Goal: Task Accomplishment & Management: Manage account settings

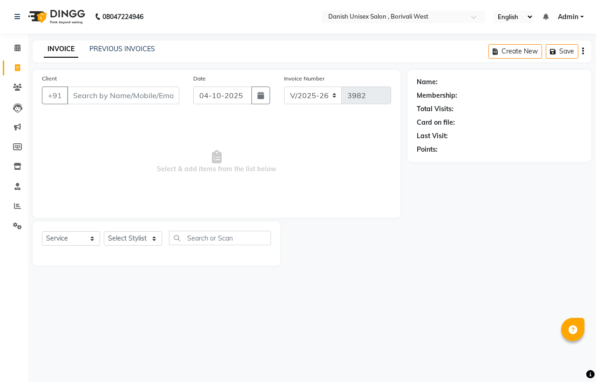
select select "6929"
select select "service"
click at [68, 98] on input "Client" at bounding box center [123, 96] width 112 height 18
type input "7678083456"
click at [145, 96] on span "Add Client" at bounding box center [155, 95] width 37 height 9
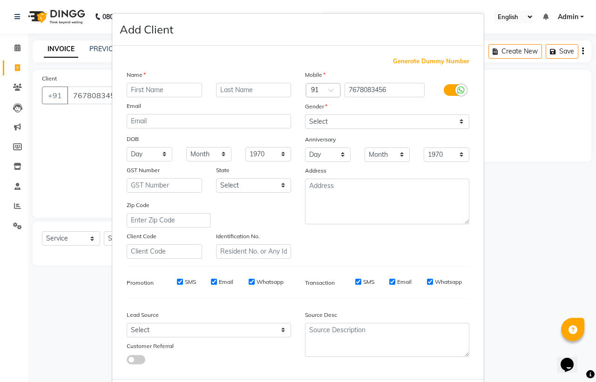
click at [158, 90] on input "text" at bounding box center [164, 90] width 75 height 14
type input "g"
type input "GAURAV"
click at [322, 115] on select "Select [DEMOGRAPHIC_DATA] [DEMOGRAPHIC_DATA] Other Prefer Not To Say" at bounding box center [387, 122] width 164 height 14
select select "[DEMOGRAPHIC_DATA]"
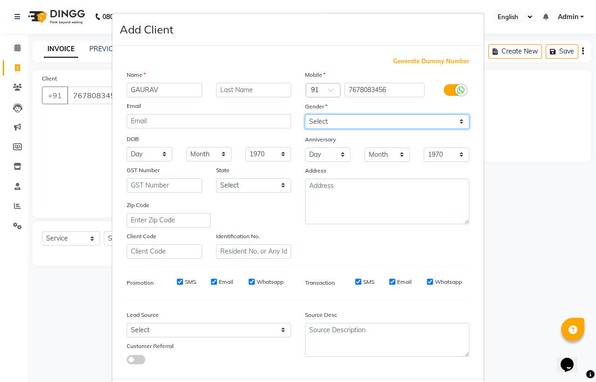
click at [305, 115] on select "Select [DEMOGRAPHIC_DATA] [DEMOGRAPHIC_DATA] Other Prefer Not To Say" at bounding box center [387, 122] width 164 height 14
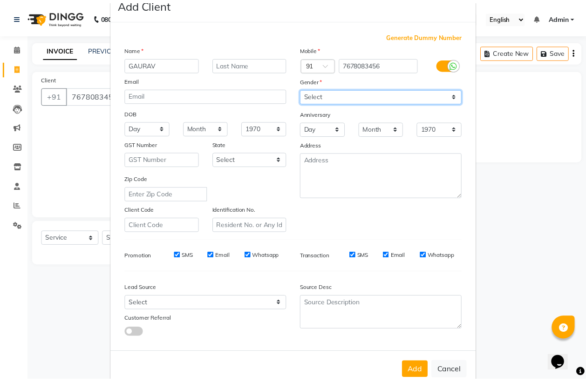
scroll to position [44, 0]
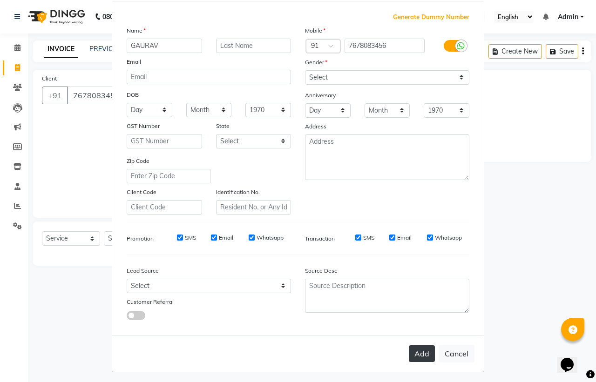
click at [419, 350] on button "Add" at bounding box center [422, 353] width 26 height 17
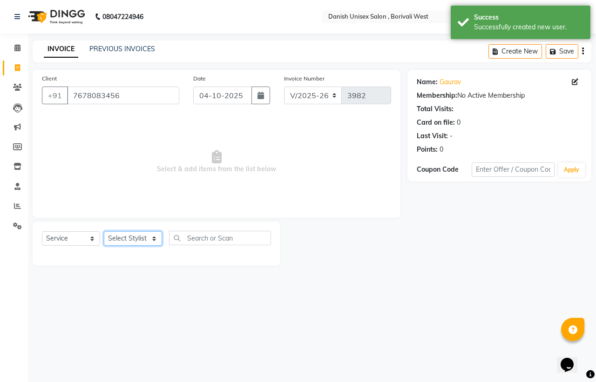
click at [140, 240] on select "Select Stylist [PERSON_NAME] [PERSON_NAME] kajal [PERSON_NAME] [PERSON_NAME] [P…" at bounding box center [133, 238] width 58 height 14
select select "92029"
click at [104, 231] on select "Select Stylist [PERSON_NAME] [PERSON_NAME] kajal [PERSON_NAME] [PERSON_NAME] [P…" at bounding box center [133, 238] width 58 height 14
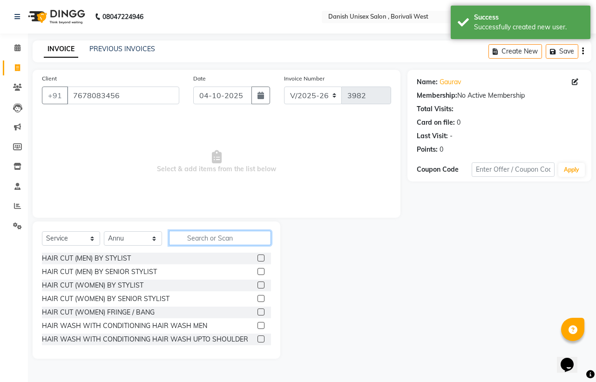
click at [175, 236] on input "text" at bounding box center [220, 238] width 102 height 14
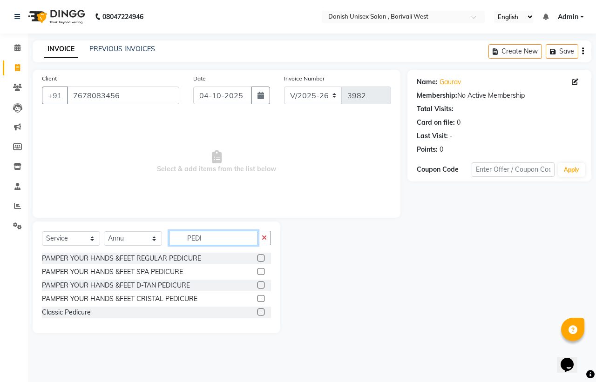
type input "PEDI"
click at [261, 255] on label at bounding box center [260, 258] width 7 height 7
click at [261, 256] on input "checkbox" at bounding box center [260, 259] width 6 height 6
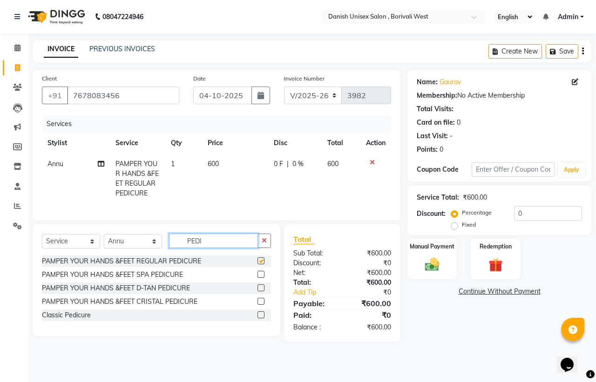
checkbox input "false"
click at [236, 248] on input "PEDI" at bounding box center [213, 241] width 89 height 14
type input "P"
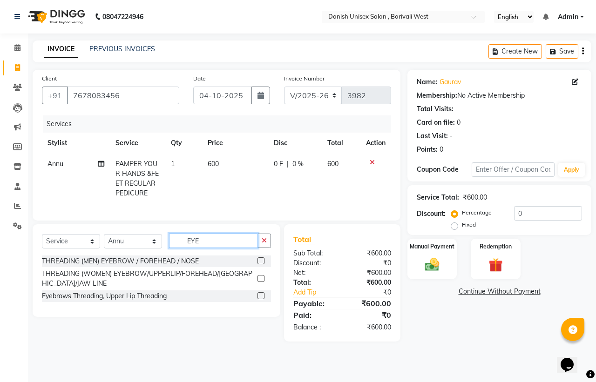
type input "EYE"
click at [260, 282] on label at bounding box center [260, 278] width 7 height 7
click at [260, 282] on input "checkbox" at bounding box center [260, 279] width 6 height 6
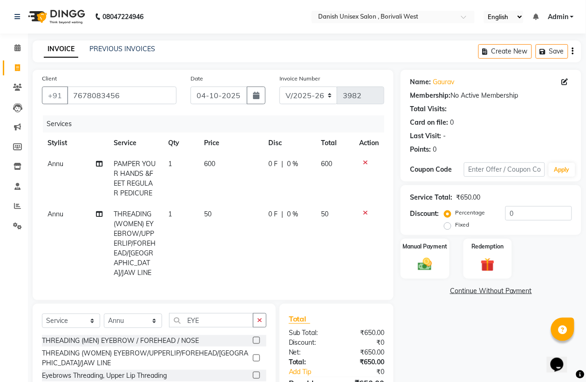
click at [259, 357] on label at bounding box center [256, 358] width 7 height 7
click at [259, 357] on input "checkbox" at bounding box center [256, 359] width 6 height 6
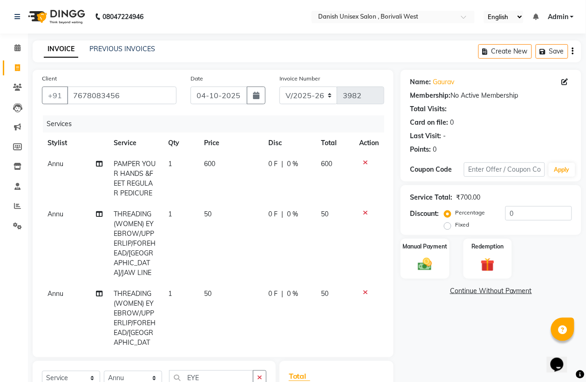
checkbox input "false"
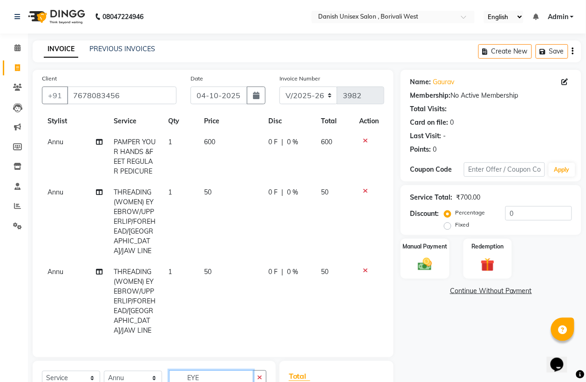
click at [229, 371] on input "EYE" at bounding box center [211, 378] width 84 height 14
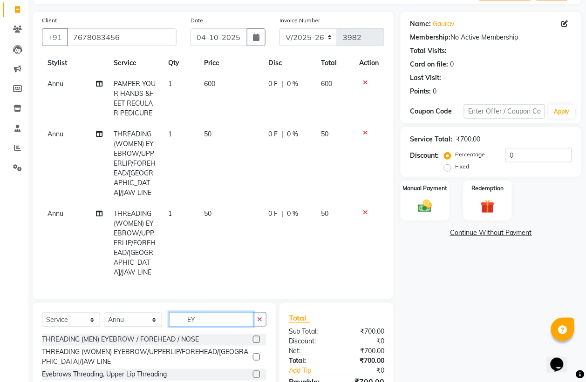
type input "E"
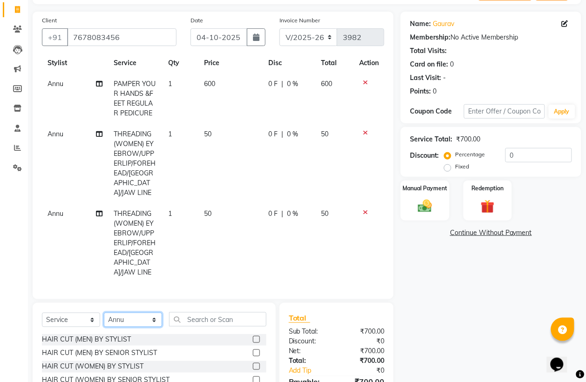
click at [151, 322] on select "Select Stylist [PERSON_NAME] [PERSON_NAME] kajal [PERSON_NAME] [PERSON_NAME] [P…" at bounding box center [133, 320] width 58 height 14
select select "83127"
click at [104, 313] on select "Select Stylist [PERSON_NAME] [PERSON_NAME] kajal [PERSON_NAME] [PERSON_NAME] [P…" at bounding box center [133, 320] width 58 height 14
click at [236, 317] on input "text" at bounding box center [217, 319] width 97 height 14
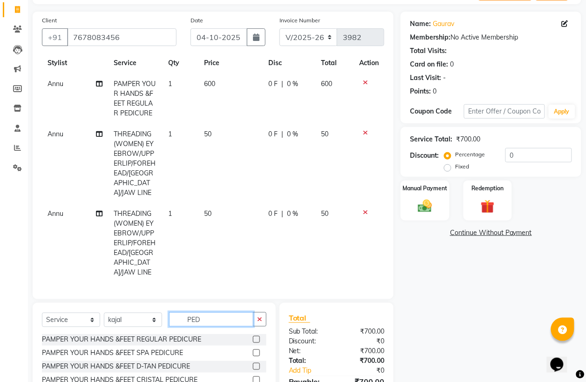
type input "PED"
click at [257, 340] on label at bounding box center [256, 339] width 7 height 7
click at [257, 340] on input "checkbox" at bounding box center [256, 340] width 6 height 6
checkbox input "false"
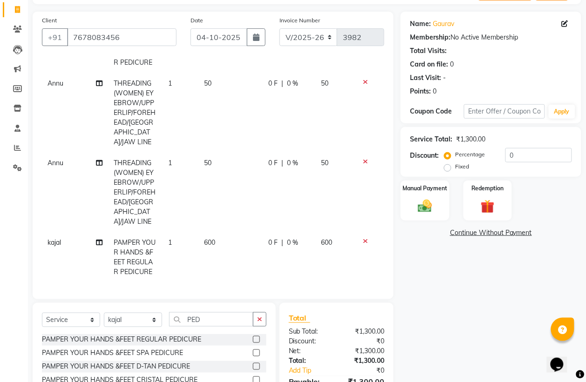
scroll to position [110, 0]
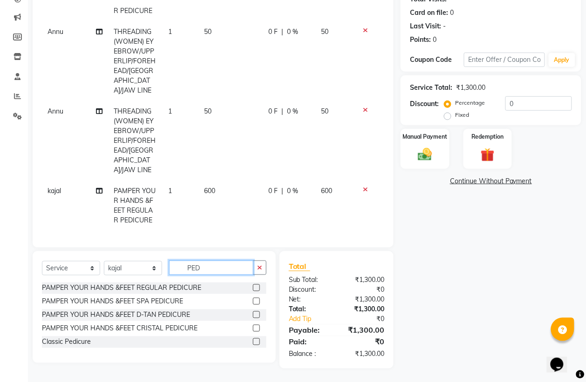
click at [209, 267] on input "PED" at bounding box center [211, 268] width 84 height 14
type input "P"
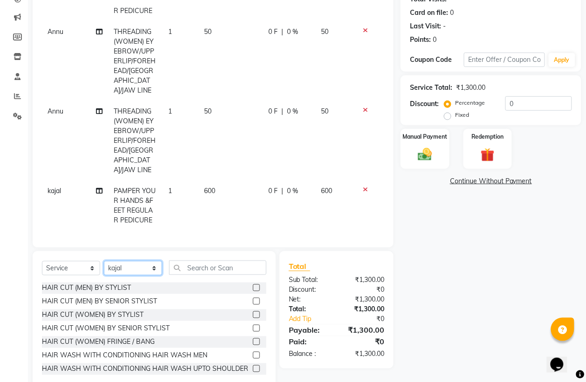
click at [151, 268] on select "Select Stylist [PERSON_NAME] [PERSON_NAME] kajal [PERSON_NAME] [PERSON_NAME] [P…" at bounding box center [133, 268] width 58 height 14
select select "93632"
click at [104, 261] on select "Select Stylist [PERSON_NAME] [PERSON_NAME] kajal [PERSON_NAME] [PERSON_NAME] [P…" at bounding box center [133, 268] width 58 height 14
click at [182, 261] on input "text" at bounding box center [217, 268] width 97 height 14
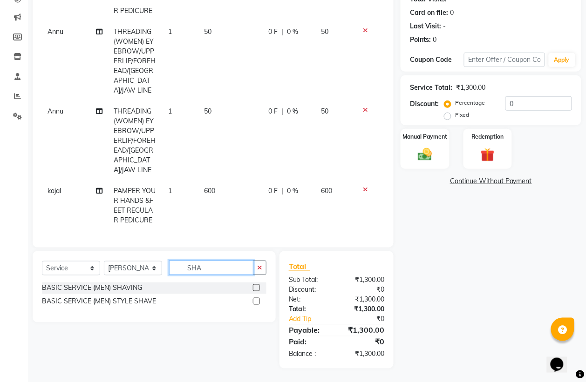
type input "SHA"
click at [255, 303] on label at bounding box center [256, 301] width 7 height 7
click at [255, 303] on input "checkbox" at bounding box center [256, 302] width 6 height 6
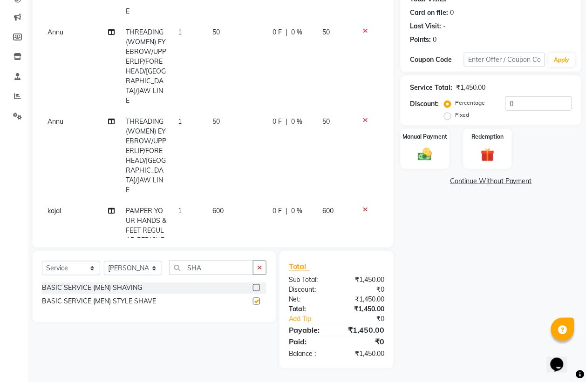
checkbox input "false"
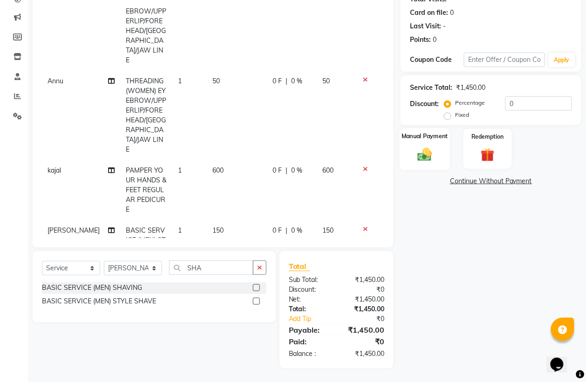
click at [436, 156] on img at bounding box center [424, 154] width 23 height 17
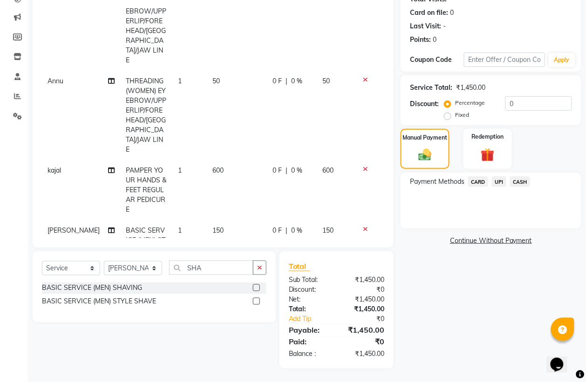
click at [499, 182] on span "UPI" at bounding box center [499, 181] width 14 height 11
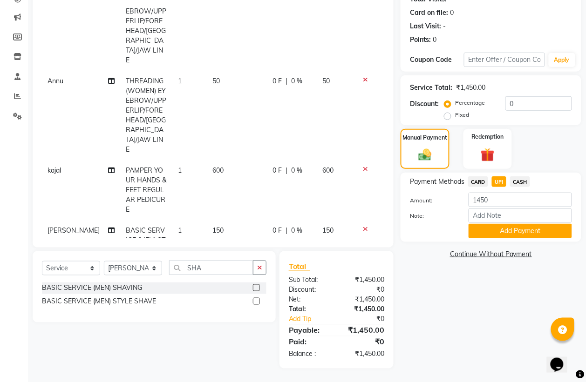
click at [522, 247] on div "Name: Gaurav Membership: No Active Membership Total Visits: Card on file: 0 Las…" at bounding box center [494, 164] width 188 height 409
click at [522, 231] on button "Add Payment" at bounding box center [519, 231] width 103 height 14
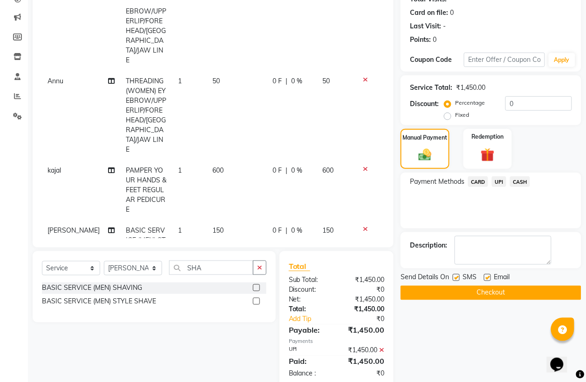
click at [498, 293] on button "Checkout" at bounding box center [490, 293] width 181 height 14
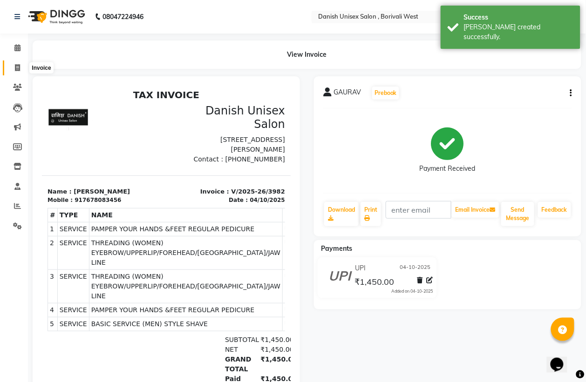
click at [15, 67] on icon at bounding box center [17, 67] width 5 height 7
select select "service"
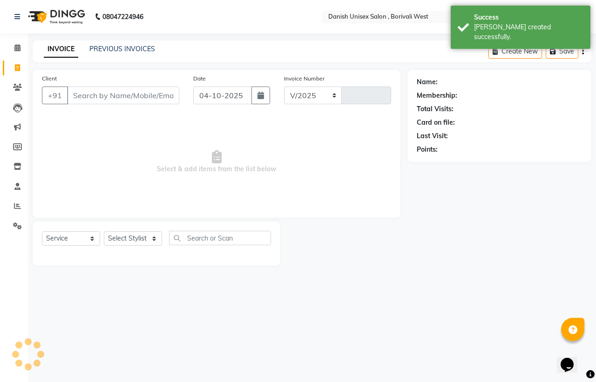
select select "6929"
type input "3983"
click at [19, 45] on span at bounding box center [17, 48] width 16 height 11
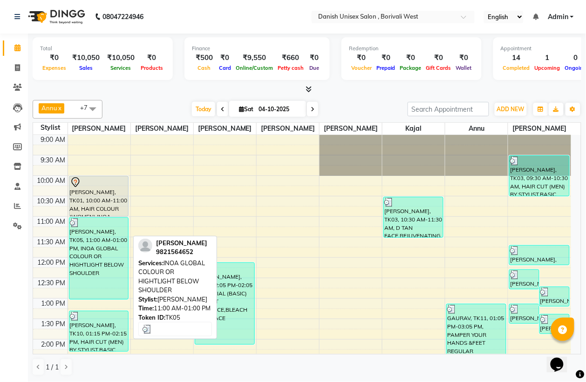
click at [105, 252] on div "[PERSON_NAME], TK05, 11:00 AM-01:00 PM, INOA GLOBAL COLOUR OR HIGHTLIGHT BELOW …" at bounding box center [98, 258] width 59 height 81
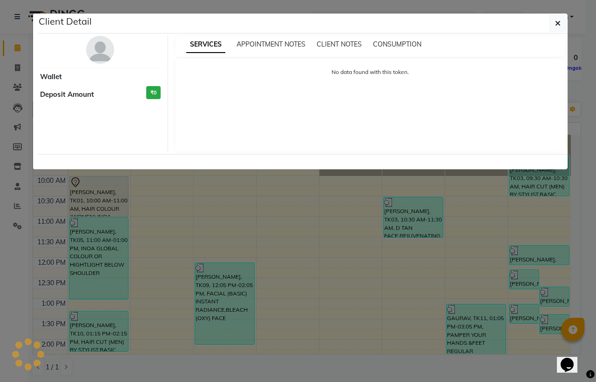
select select "3"
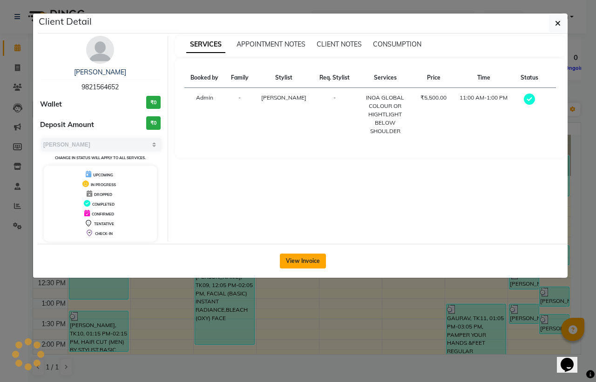
click at [296, 259] on button "View Invoice" at bounding box center [303, 261] width 46 height 15
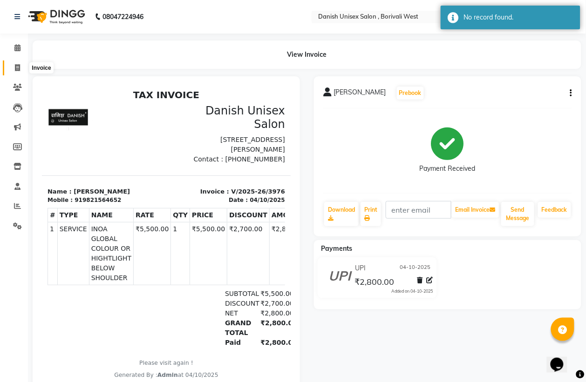
click at [17, 64] on icon at bounding box center [17, 67] width 5 height 7
select select "service"
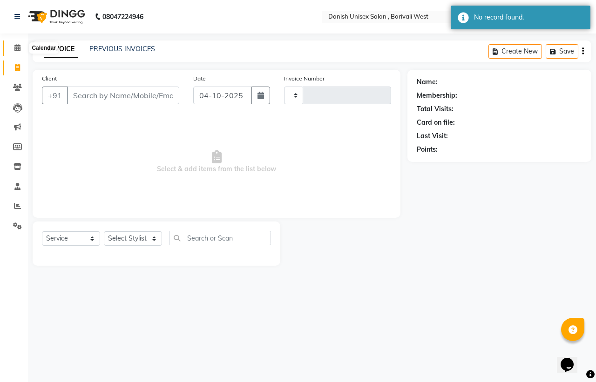
click at [17, 48] on icon at bounding box center [17, 47] width 6 height 7
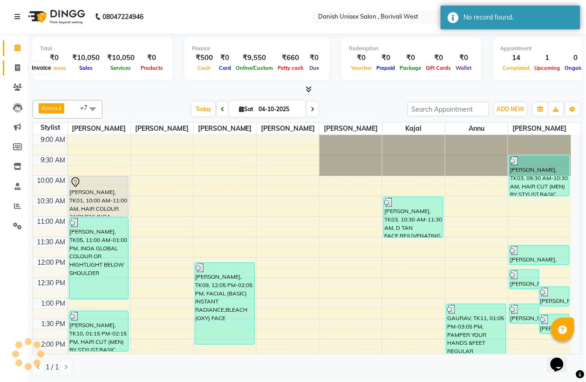
click at [15, 64] on icon at bounding box center [17, 67] width 5 height 7
select select "service"
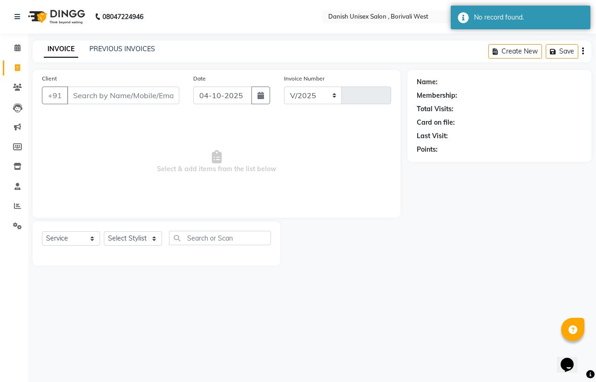
select select "6929"
type input "3983"
click at [125, 49] on link "PREVIOUS INVOICES" at bounding box center [122, 49] width 66 height 8
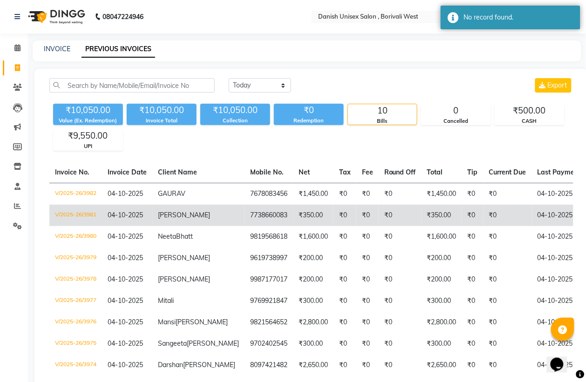
scroll to position [101, 0]
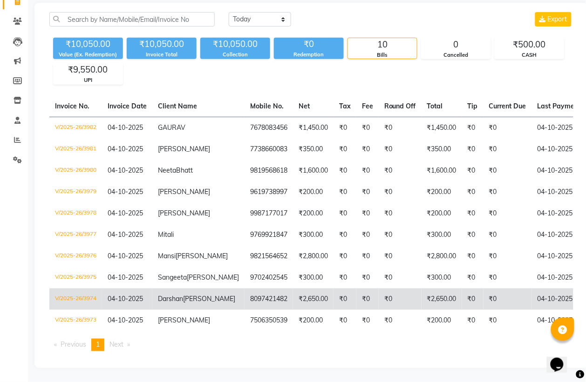
click at [421, 289] on td "₹2,650.00" at bounding box center [441, 299] width 40 height 21
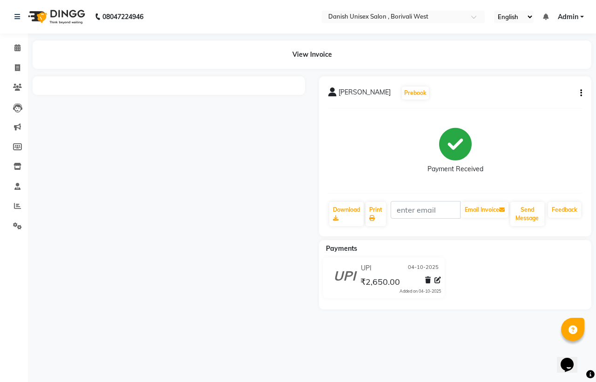
click at [311, 54] on div "View Invoice" at bounding box center [312, 54] width 559 height 28
click at [19, 67] on icon at bounding box center [17, 67] width 5 height 7
select select "service"
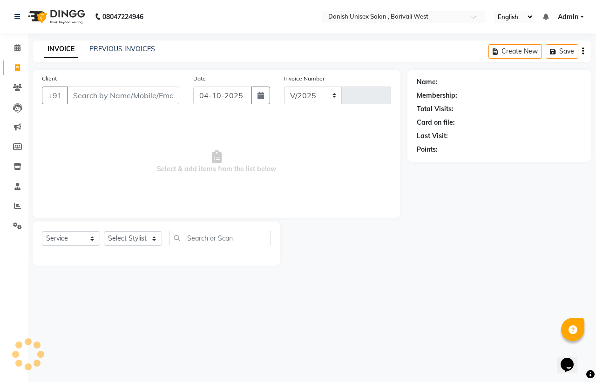
select select "6929"
type input "3983"
click at [14, 47] on icon at bounding box center [17, 47] width 6 height 7
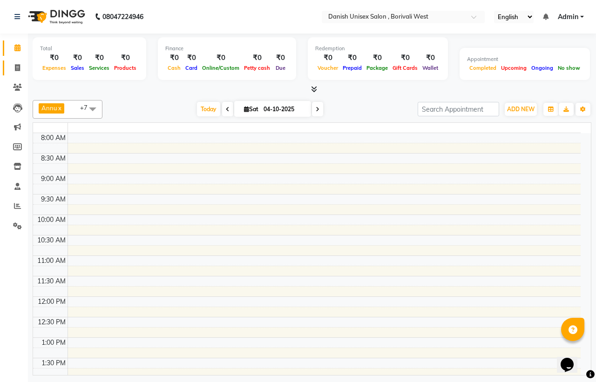
click at [14, 61] on link "Invoice" at bounding box center [14, 68] width 22 height 15
select select "service"
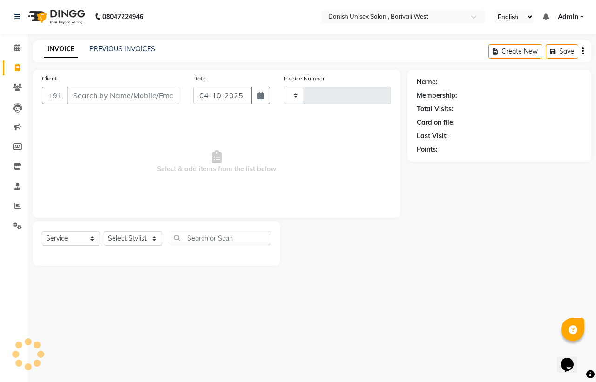
type input "3983"
select select "6929"
click at [124, 50] on link "PREVIOUS INVOICES" at bounding box center [122, 49] width 66 height 8
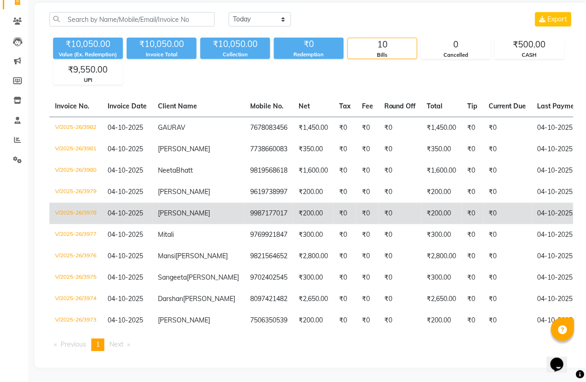
scroll to position [101, 0]
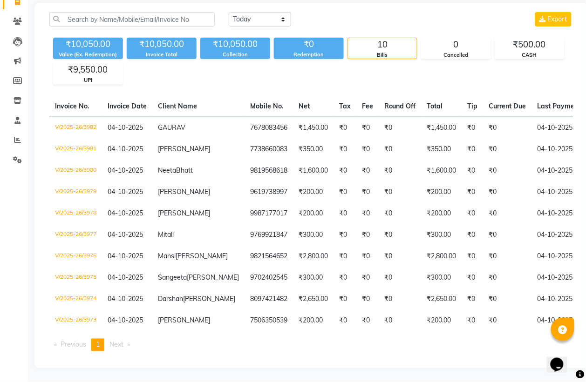
drag, startPoint x: 398, startPoint y: 272, endPoint x: 402, endPoint y: 345, distance: 72.7
click at [402, 345] on ul "Previous page 1 / 1 You're on page 1 Next page" at bounding box center [311, 345] width 524 height 13
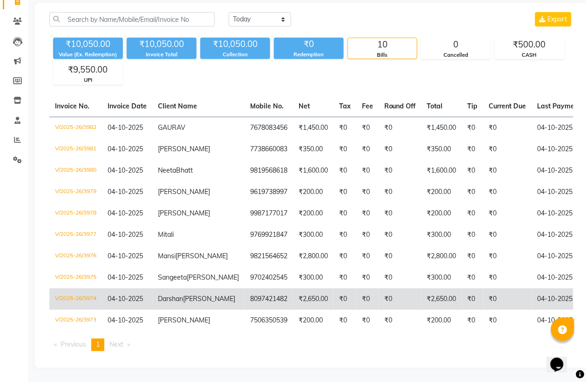
click at [356, 289] on td "₹0" at bounding box center [367, 299] width 22 height 21
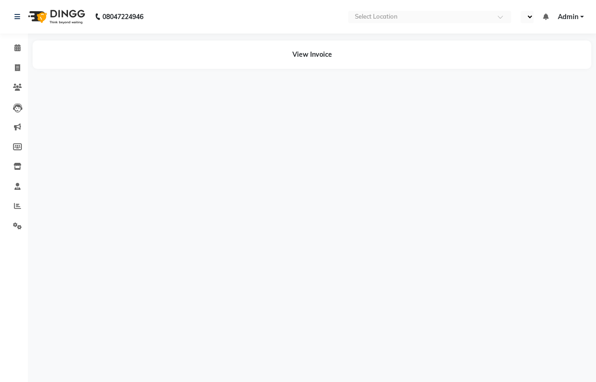
select select "en"
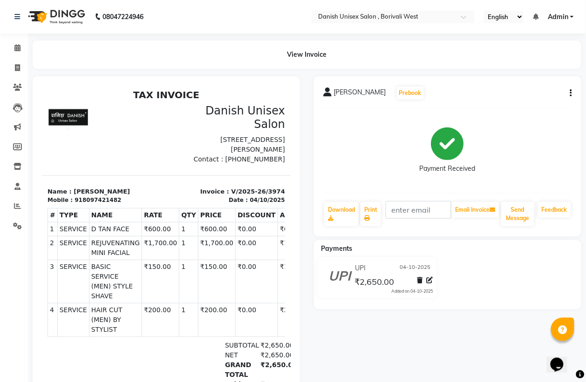
click at [571, 93] on icon "button" at bounding box center [571, 93] width 2 height 0
click at [527, 92] on div "Edit Item Staff" at bounding box center [524, 94] width 64 height 12
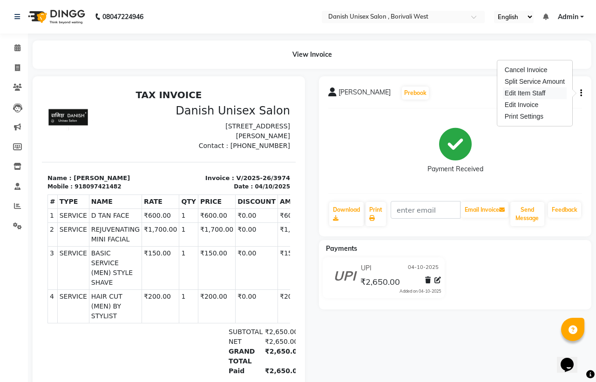
select select "83127"
select select "93632"
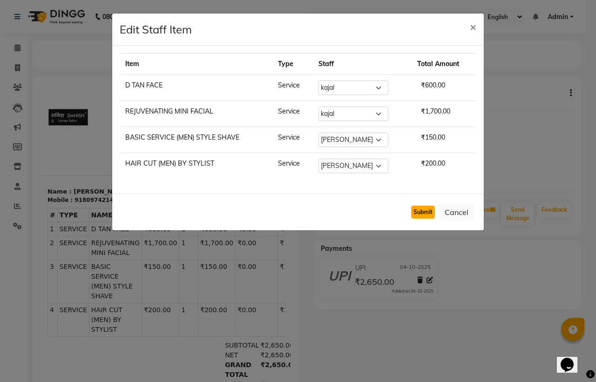
click at [417, 216] on button "Submit" at bounding box center [423, 212] width 24 height 13
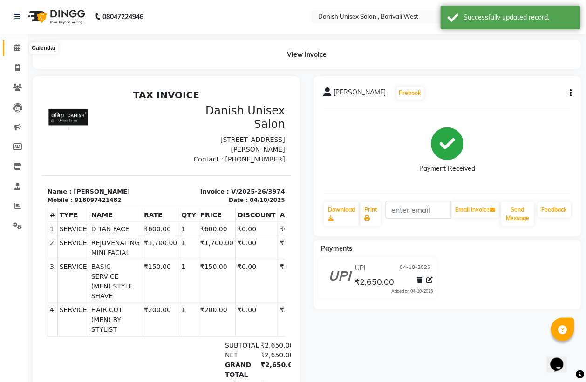
click at [19, 47] on icon at bounding box center [17, 47] width 6 height 7
